Goal: Task Accomplishment & Management: Use online tool/utility

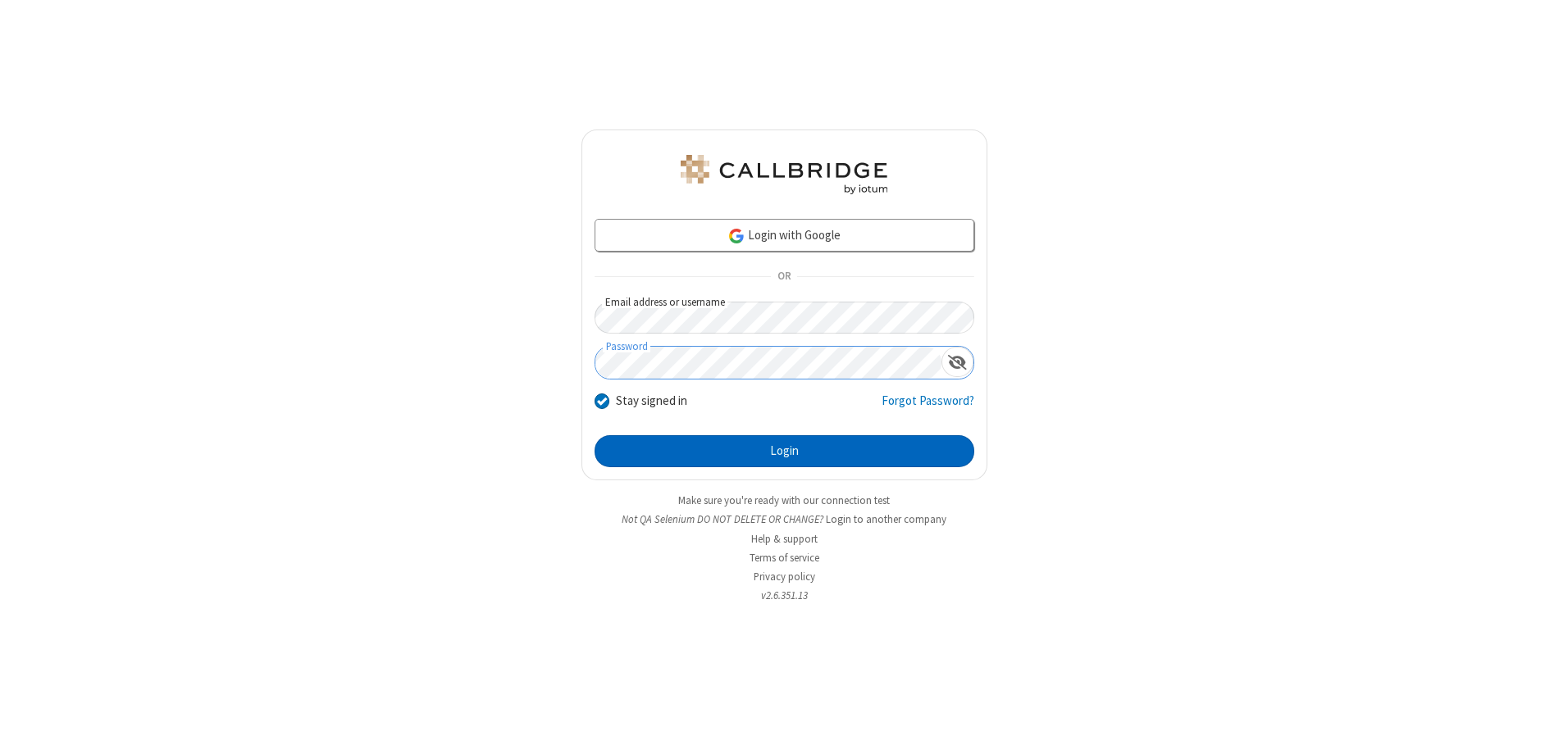
click at [784, 451] on button "Login" at bounding box center [784, 452] width 379 height 33
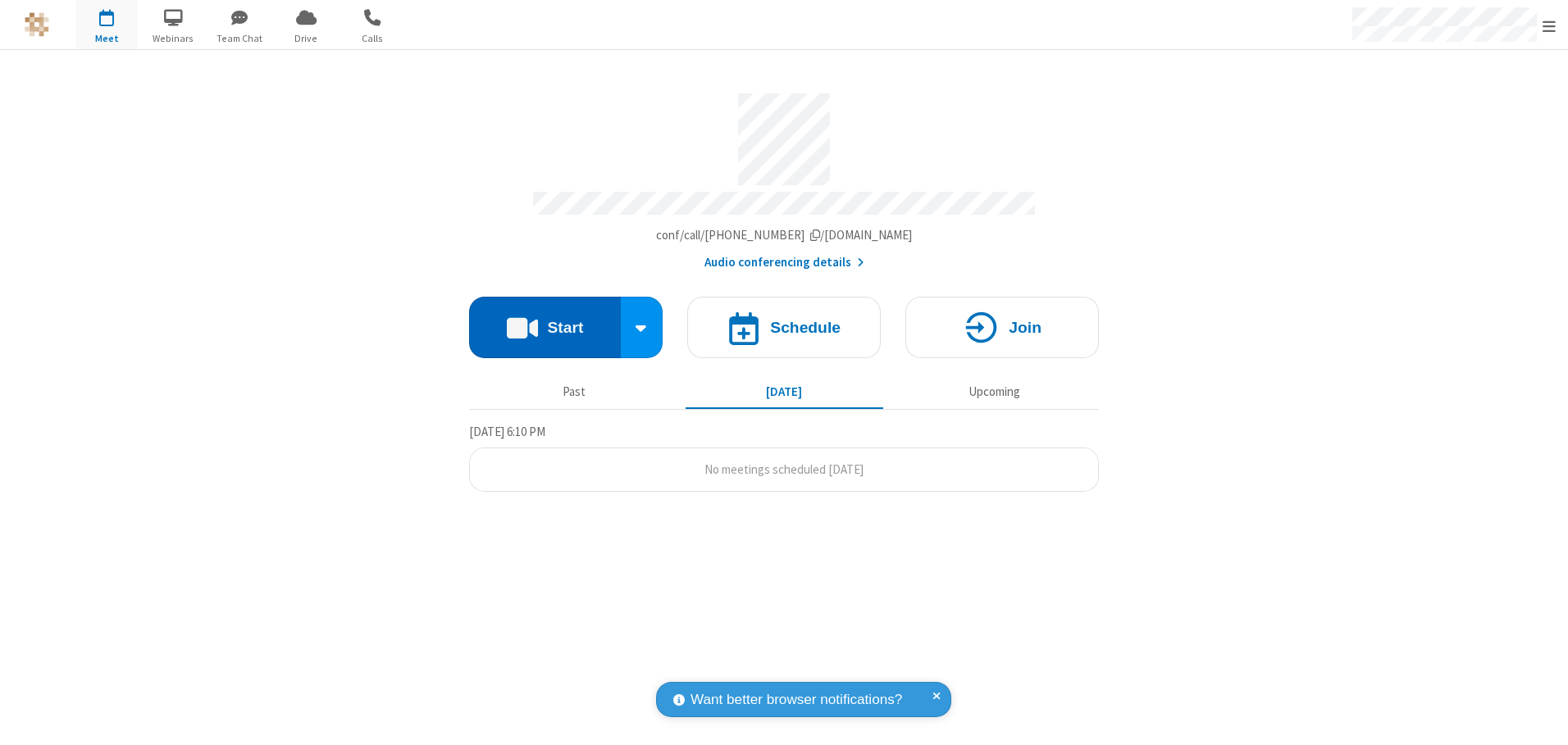
click at [544, 321] on button "Start" at bounding box center [544, 327] width 152 height 61
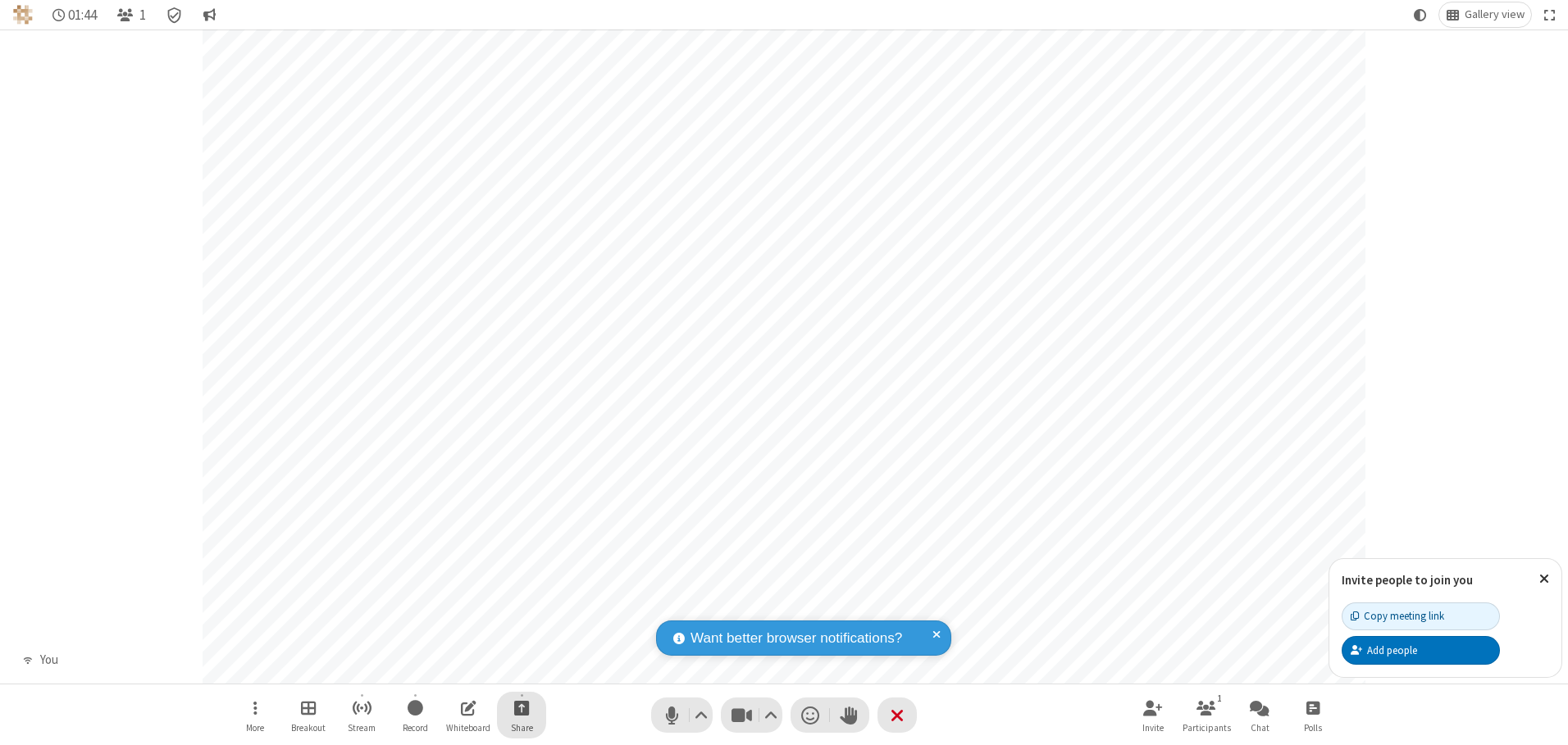
click at [522, 707] on span "Start sharing" at bounding box center [522, 708] width 16 height 21
click at [455, 668] on span "Share my screen" at bounding box center [456, 669] width 19 height 14
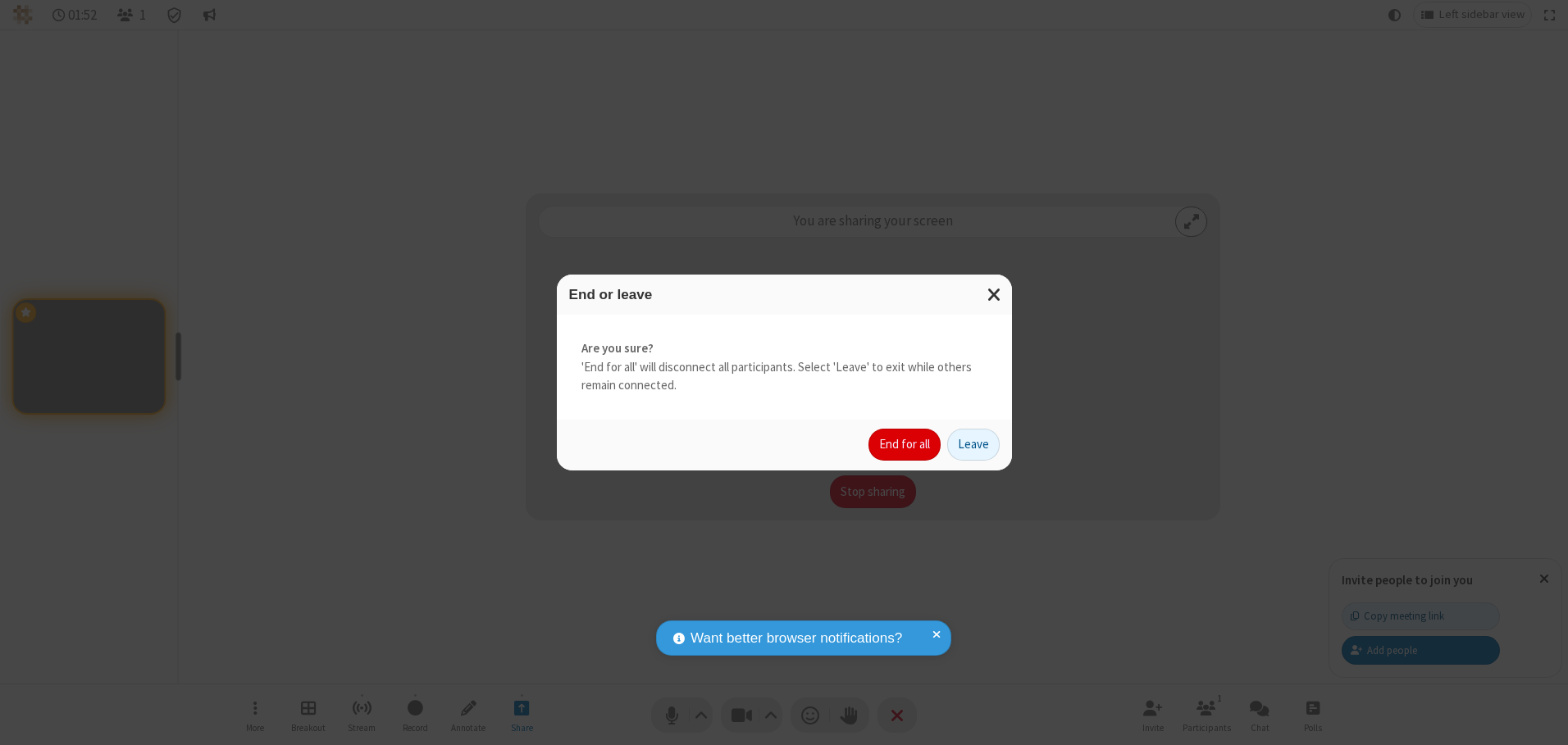
click at [905, 445] on button "End for all" at bounding box center [904, 445] width 72 height 33
